Goal: Task Accomplishment & Management: Use online tool/utility

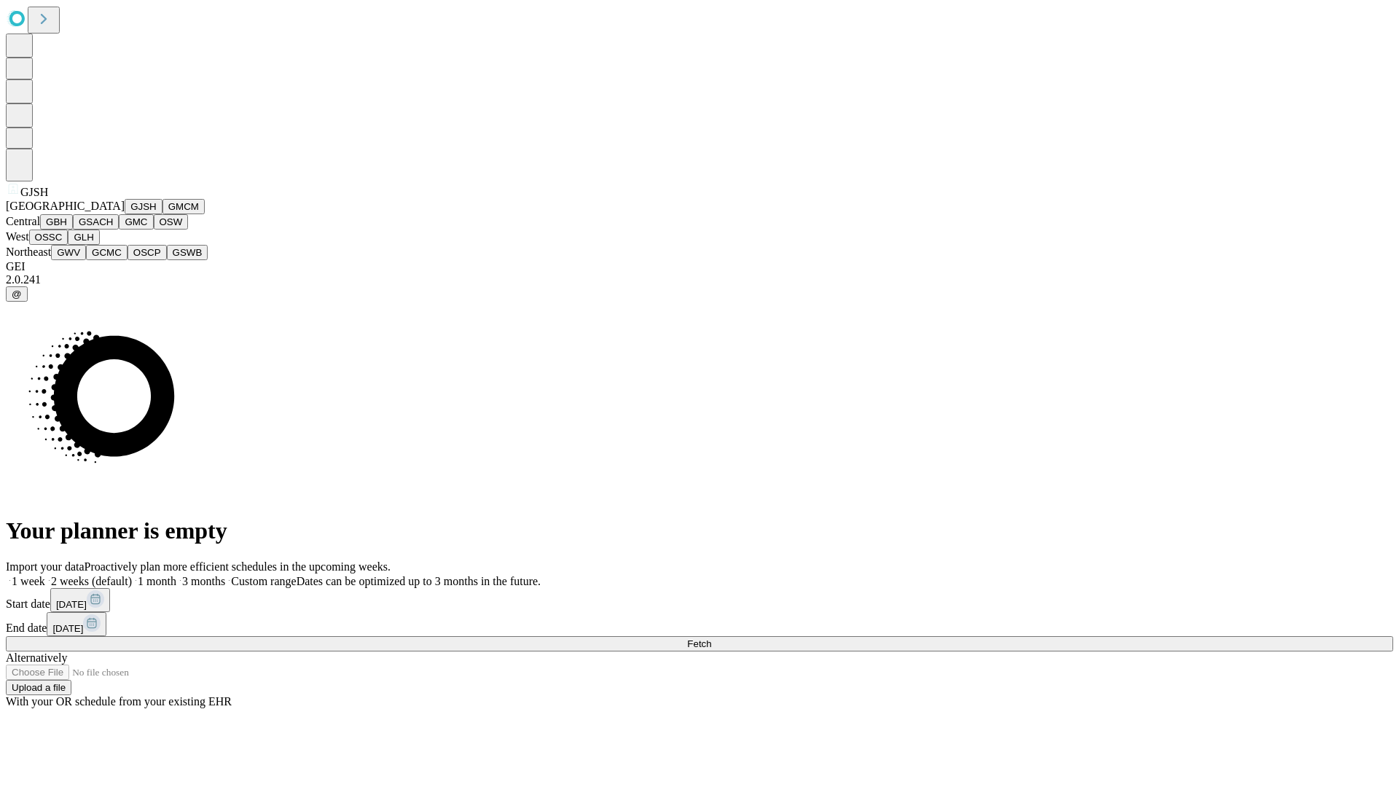
click at [125, 214] on button "GJSH" at bounding box center [144, 206] width 38 height 15
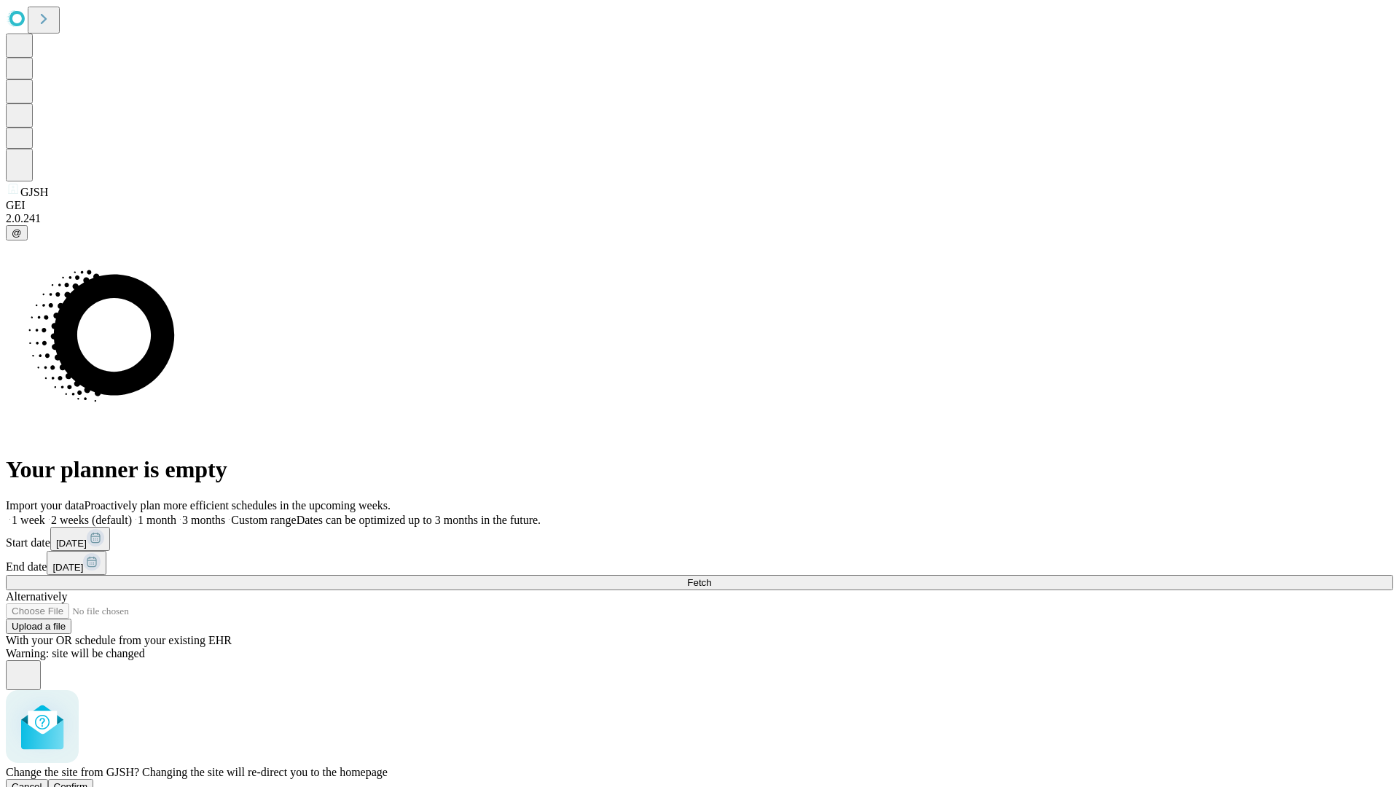
click at [88, 781] on span "Confirm" at bounding box center [71, 786] width 34 height 11
click at [132, 514] on label "2 weeks (default)" at bounding box center [88, 520] width 87 height 12
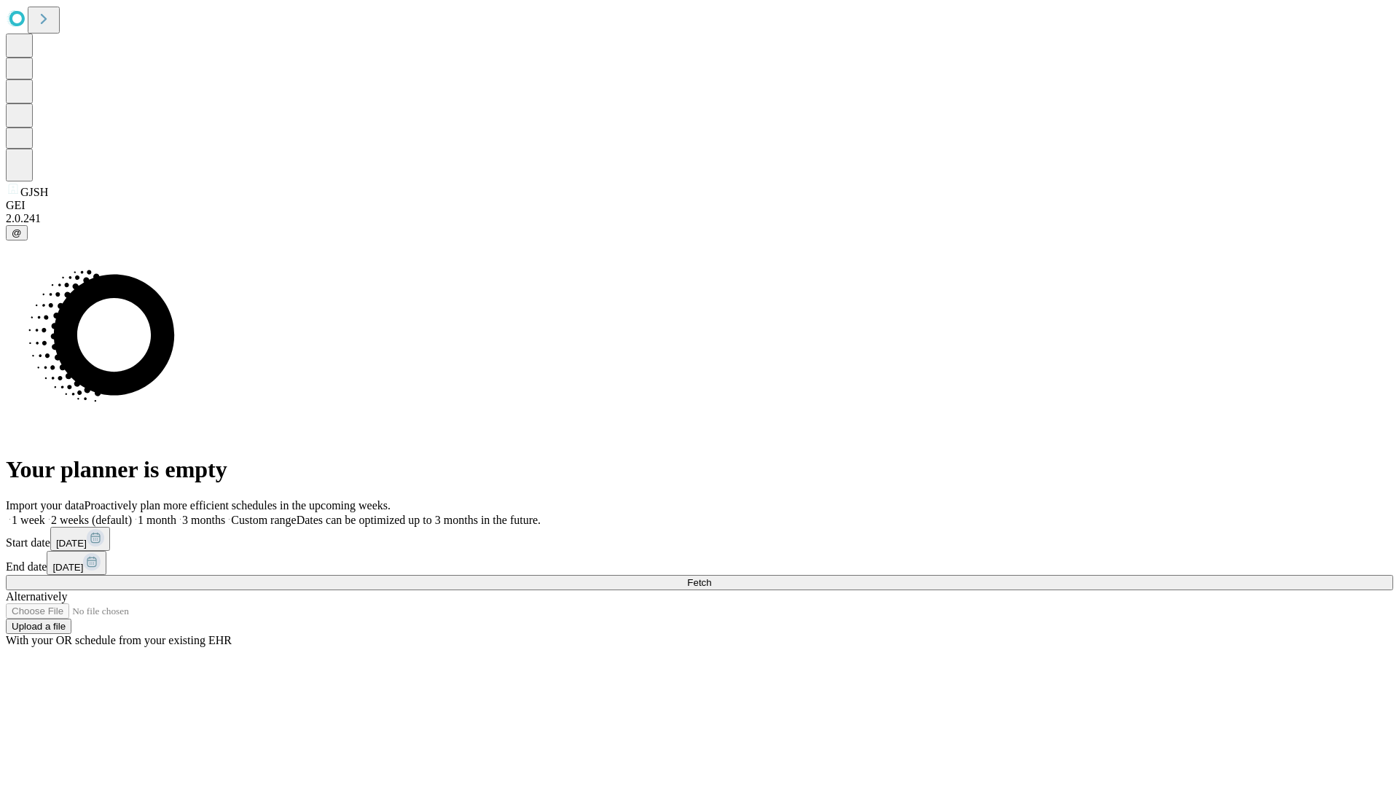
click at [711, 577] on span "Fetch" at bounding box center [699, 582] width 24 height 11
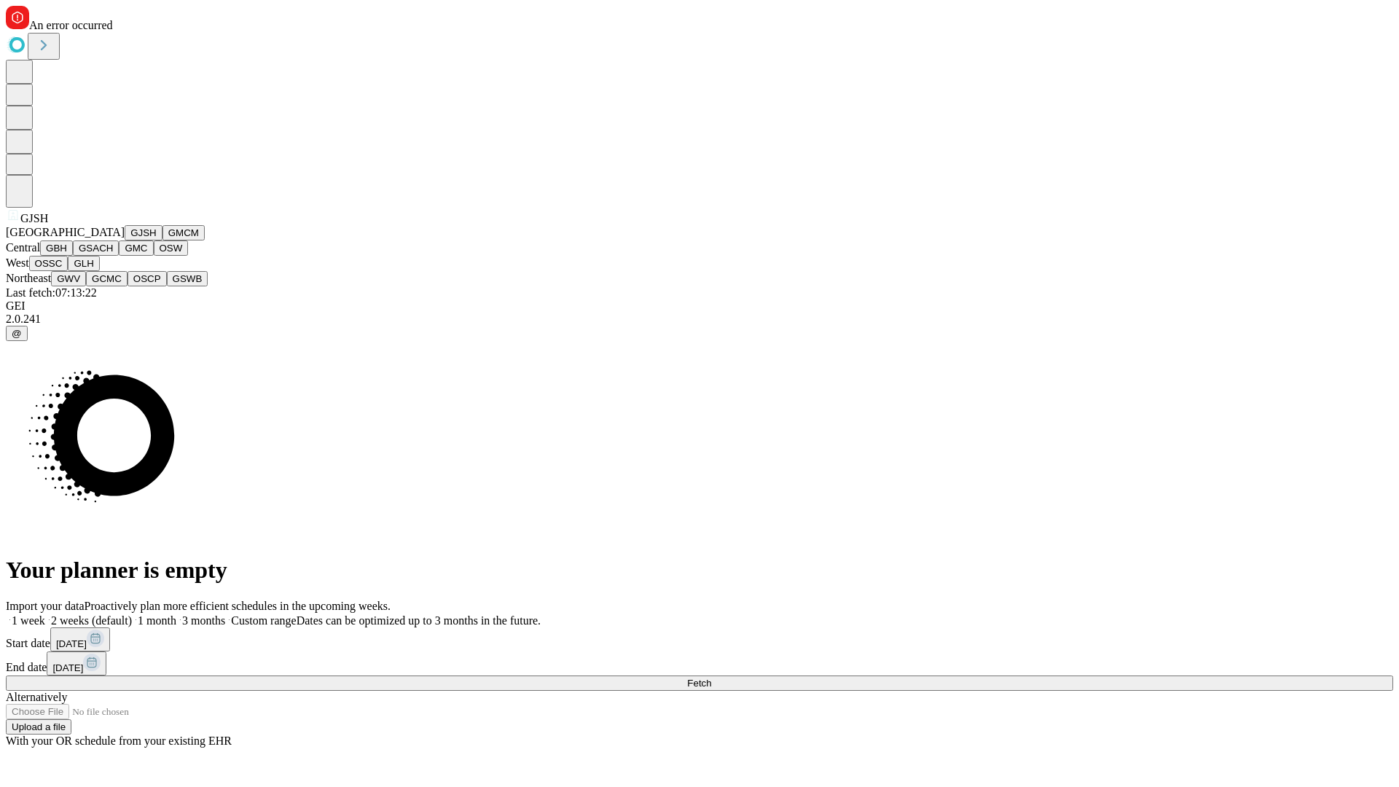
click at [162, 240] on button "GMCM" at bounding box center [183, 232] width 42 height 15
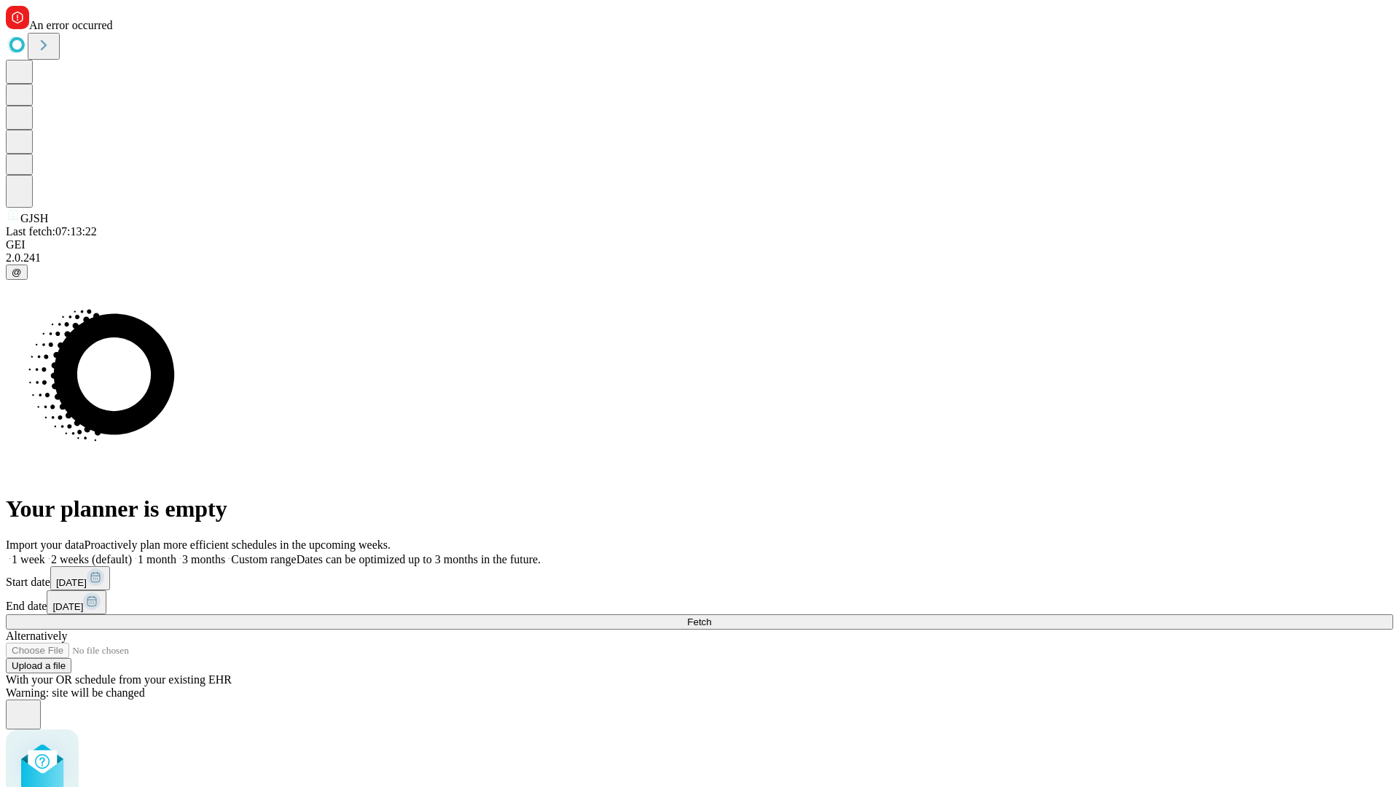
click at [132, 553] on label "2 weeks (default)" at bounding box center [88, 559] width 87 height 12
click at [711, 616] on span "Fetch" at bounding box center [699, 621] width 24 height 11
click at [132, 553] on label "2 weeks (default)" at bounding box center [88, 559] width 87 height 12
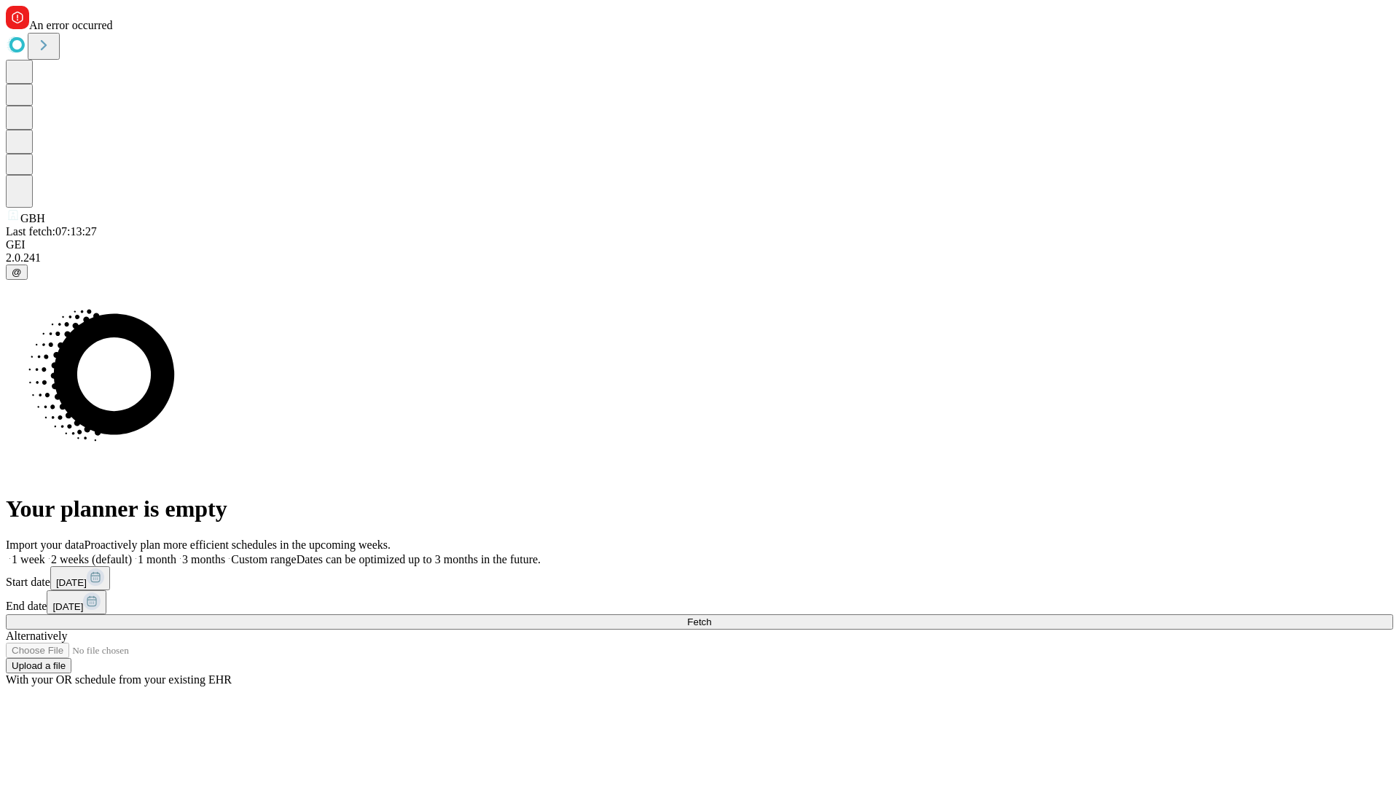
click at [711, 616] on span "Fetch" at bounding box center [699, 621] width 24 height 11
click at [132, 553] on label "2 weeks (default)" at bounding box center [88, 559] width 87 height 12
click at [711, 616] on span "Fetch" at bounding box center [699, 621] width 24 height 11
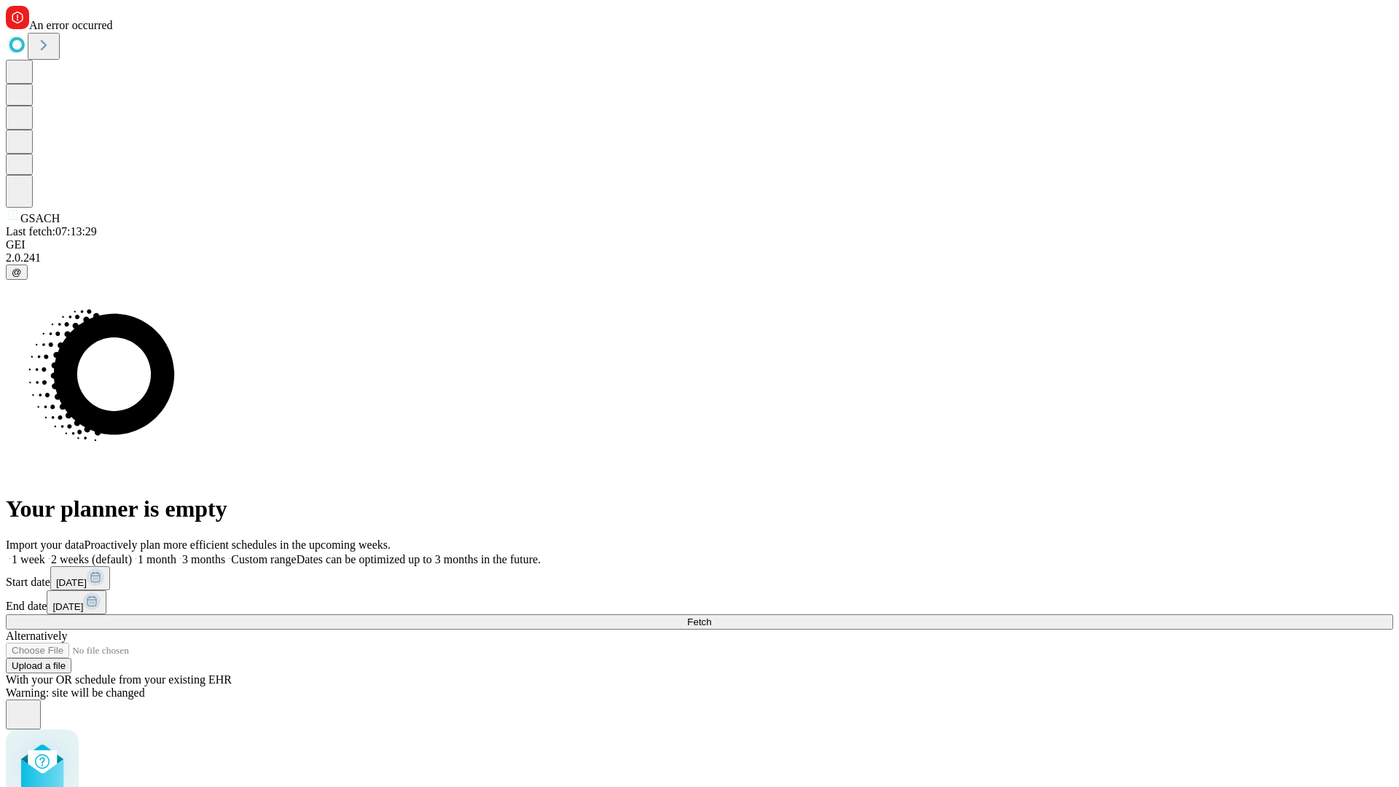
click at [132, 553] on label "2 weeks (default)" at bounding box center [88, 559] width 87 height 12
click at [711, 616] on span "Fetch" at bounding box center [699, 621] width 24 height 11
click at [132, 553] on label "2 weeks (default)" at bounding box center [88, 559] width 87 height 12
click at [711, 616] on span "Fetch" at bounding box center [699, 621] width 24 height 11
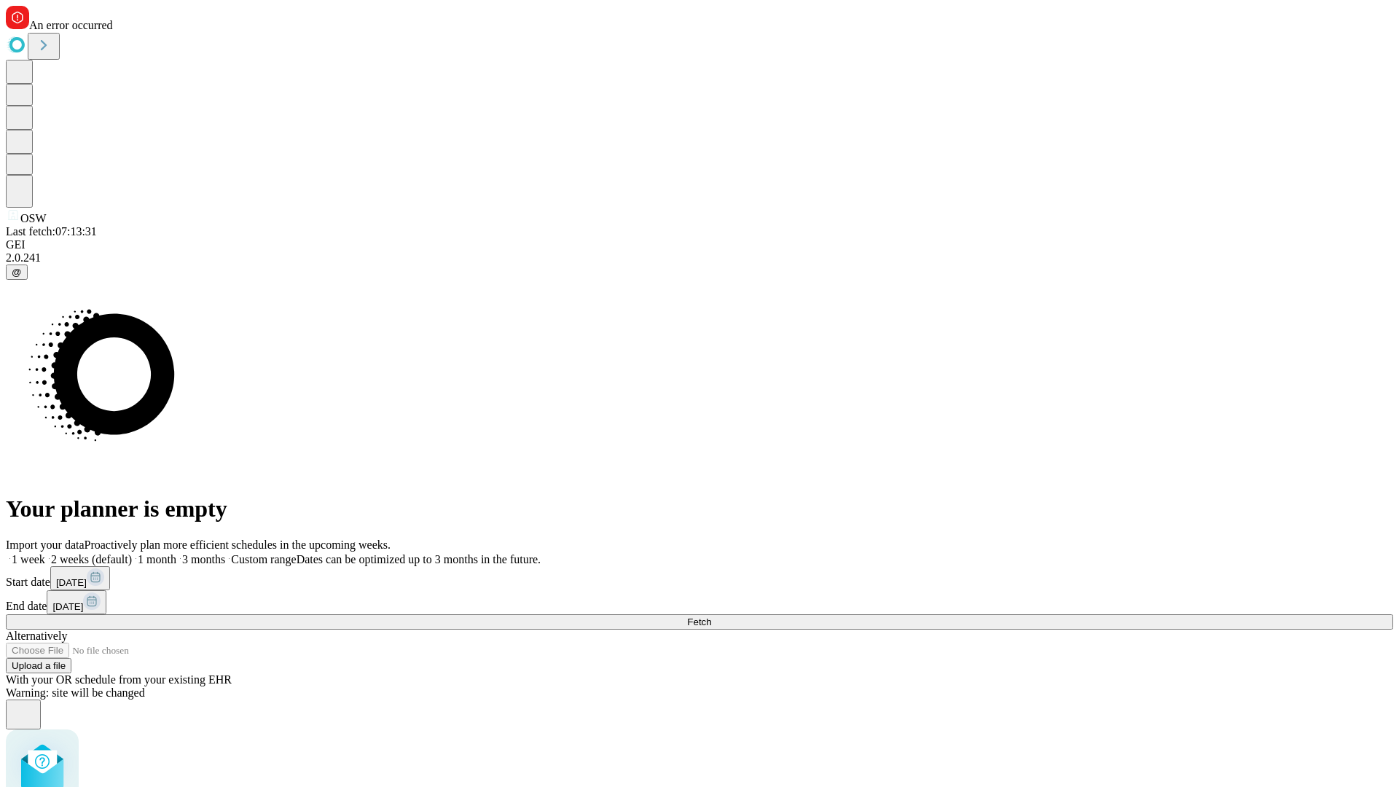
click at [132, 553] on label "2 weeks (default)" at bounding box center [88, 559] width 87 height 12
click at [711, 616] on span "Fetch" at bounding box center [699, 621] width 24 height 11
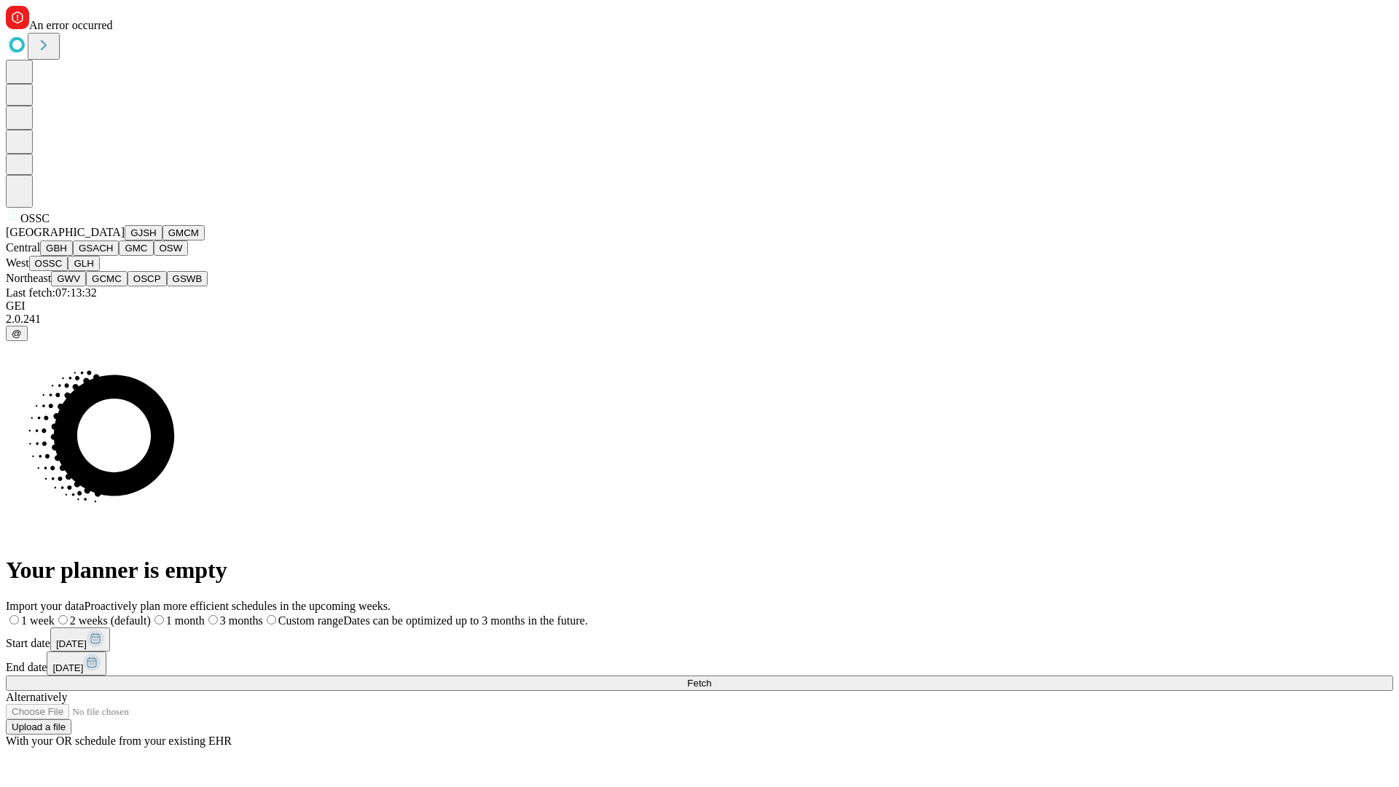
click at [99, 271] on button "GLH" at bounding box center [83, 263] width 31 height 15
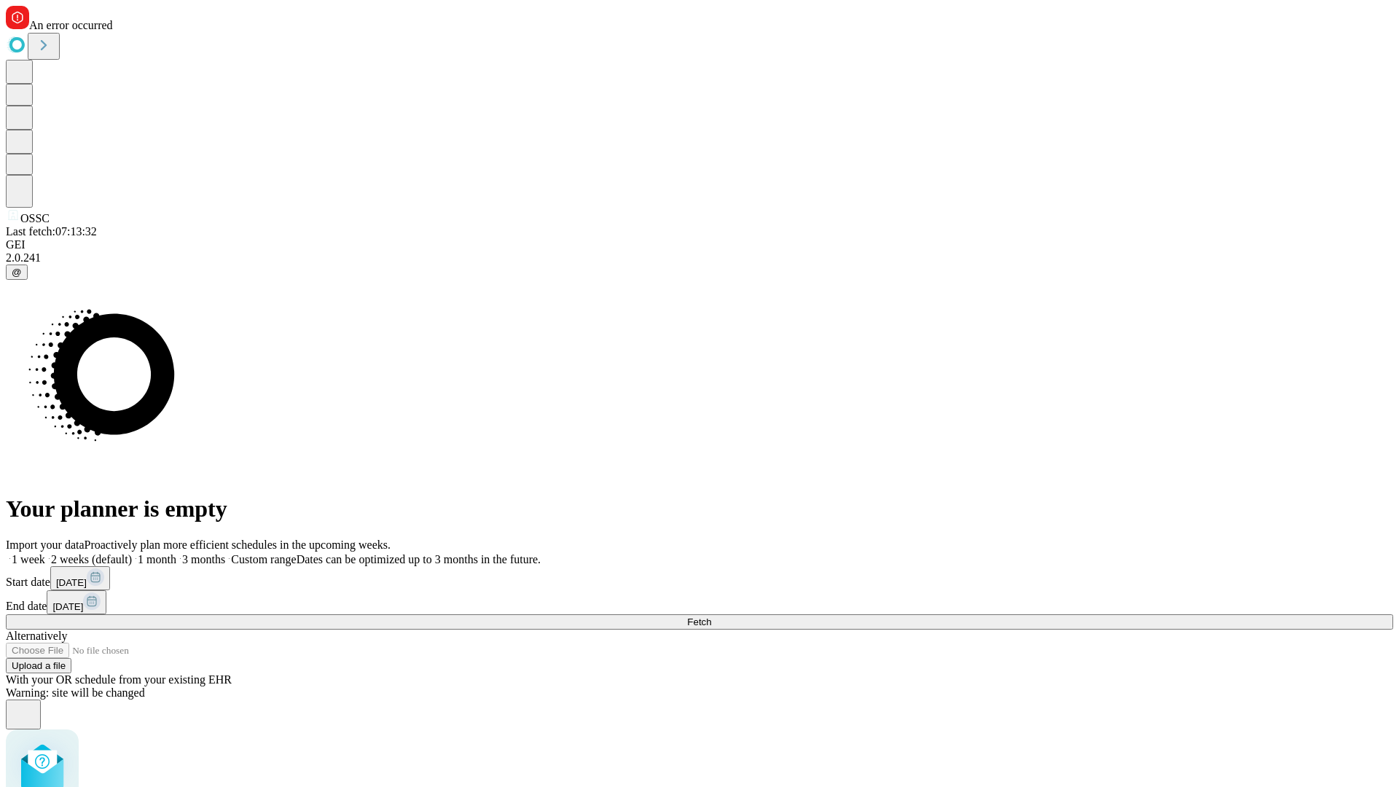
click at [132, 553] on label "2 weeks (default)" at bounding box center [88, 559] width 87 height 12
click at [711, 616] on span "Fetch" at bounding box center [699, 621] width 24 height 11
click at [132, 553] on label "2 weeks (default)" at bounding box center [88, 559] width 87 height 12
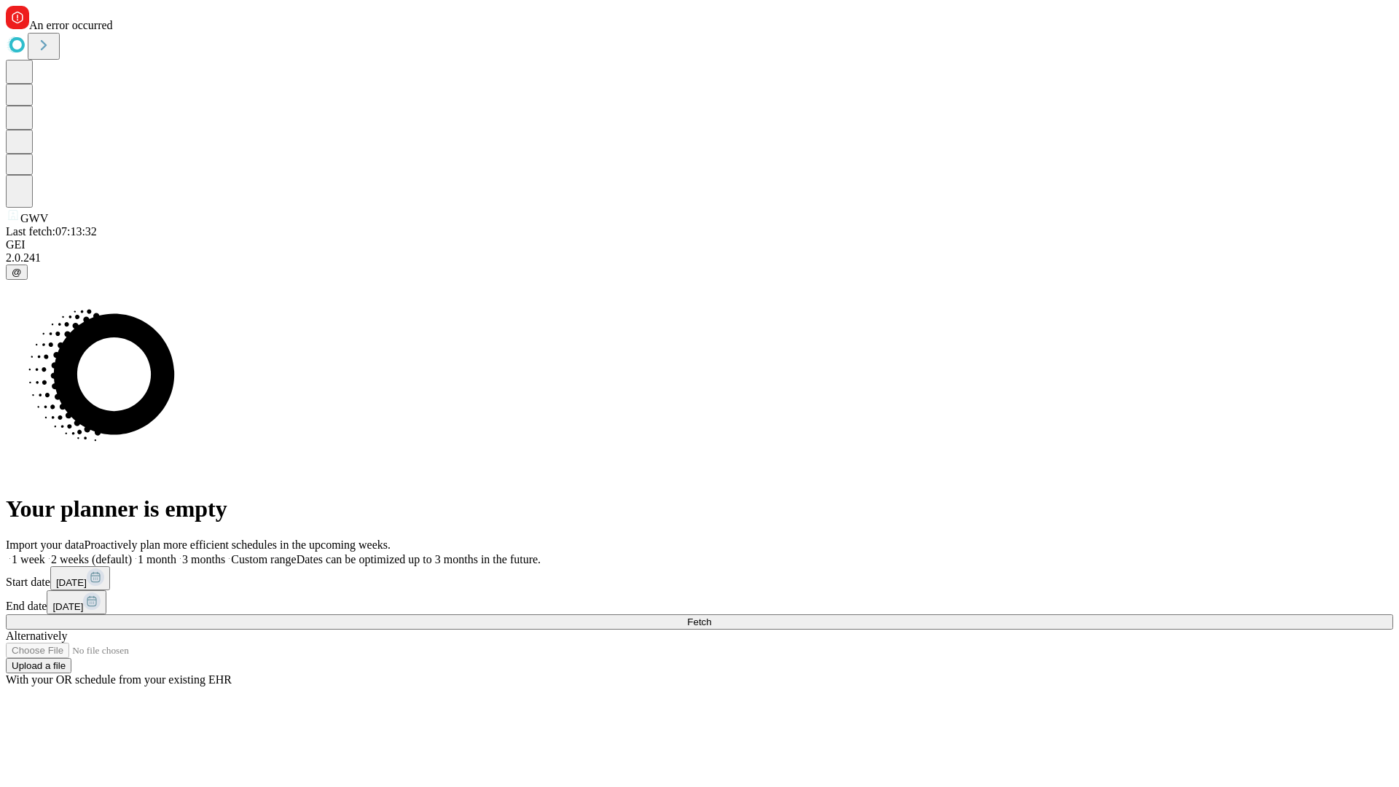
click at [711, 616] on span "Fetch" at bounding box center [699, 621] width 24 height 11
click at [132, 553] on label "2 weeks (default)" at bounding box center [88, 559] width 87 height 12
click at [711, 616] on span "Fetch" at bounding box center [699, 621] width 24 height 11
